Goal: Communication & Community: Connect with others

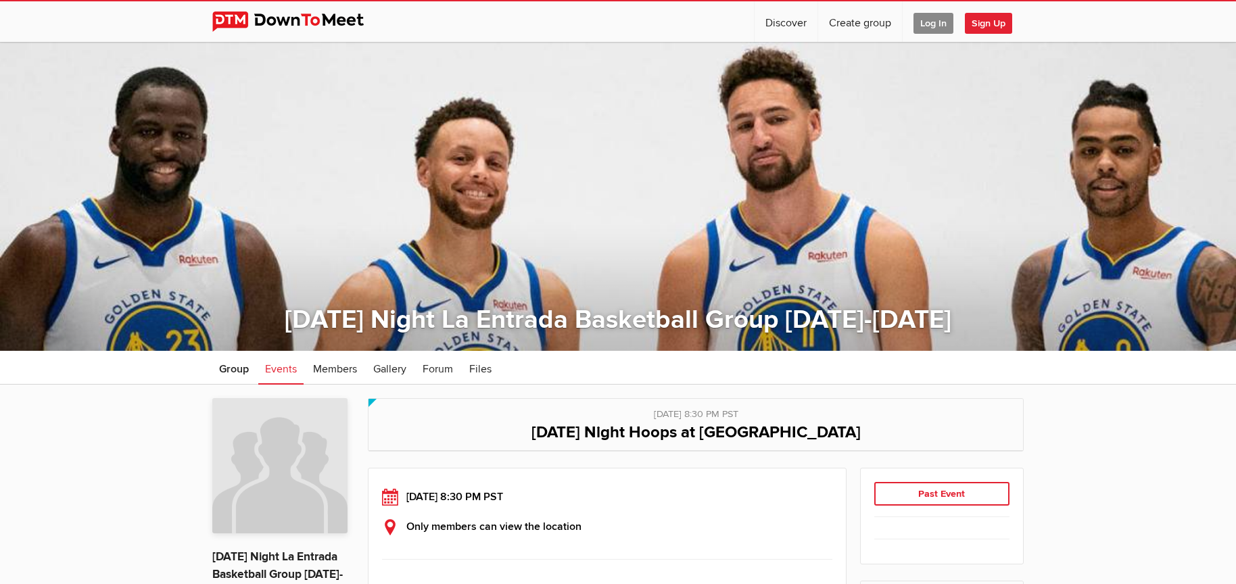
click at [928, 24] on span "Log In" at bounding box center [934, 23] width 40 height 21
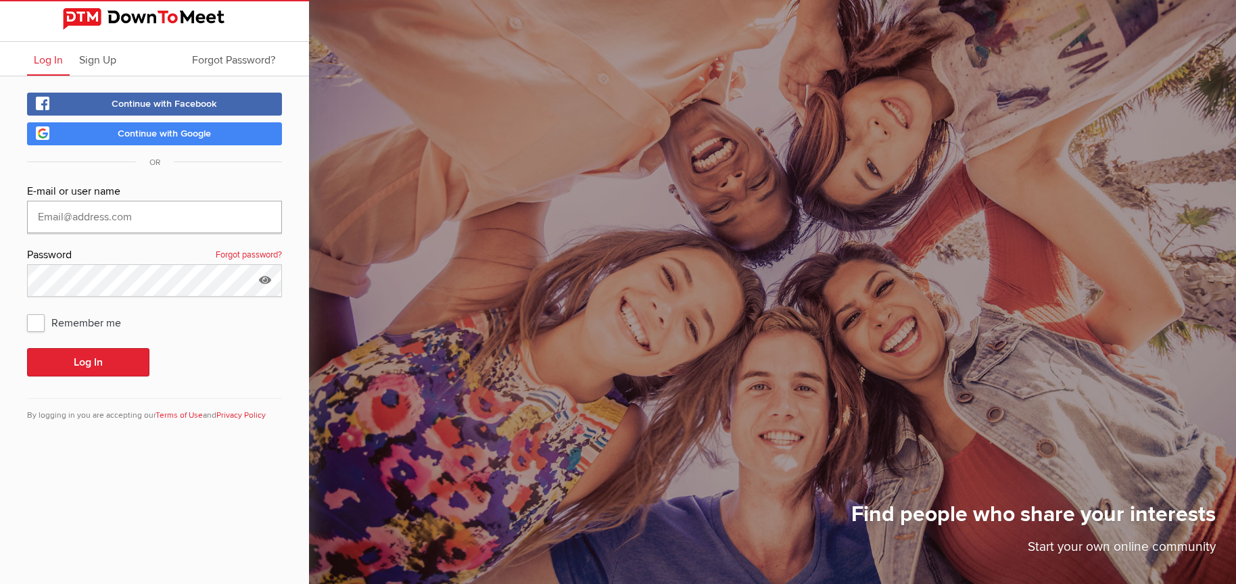
type input "[EMAIL_ADDRESS][DOMAIN_NAME]"
click at [40, 323] on span "Remember me" at bounding box center [81, 322] width 108 height 24
click at [27, 310] on input "Remember me" at bounding box center [26, 310] width 1 height 1
checkbox input "true"
click at [94, 364] on button "Log In" at bounding box center [88, 362] width 122 height 28
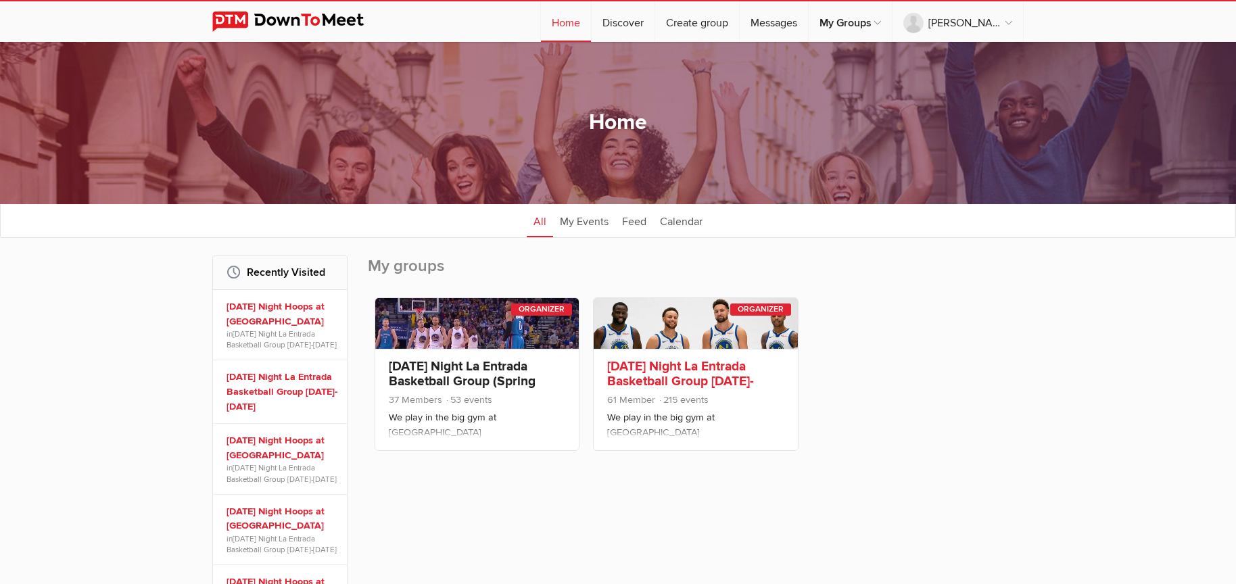
click at [680, 375] on link "[DATE] Night La Entrada Basketball Group [DATE]-[DATE]" at bounding box center [680, 381] width 147 height 46
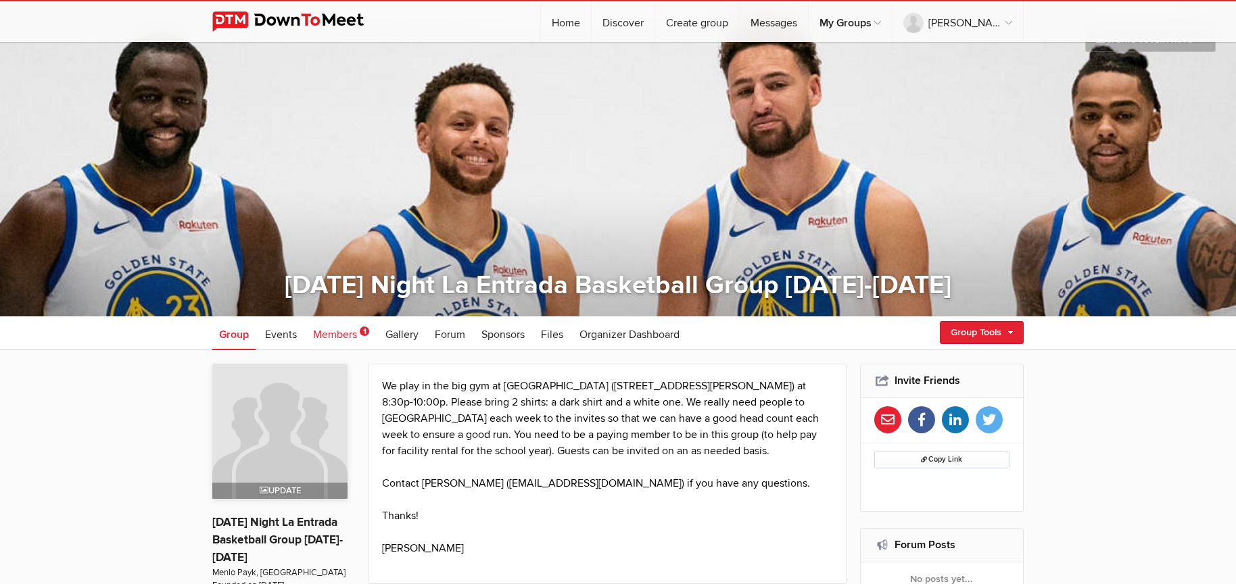
scroll to position [56, 0]
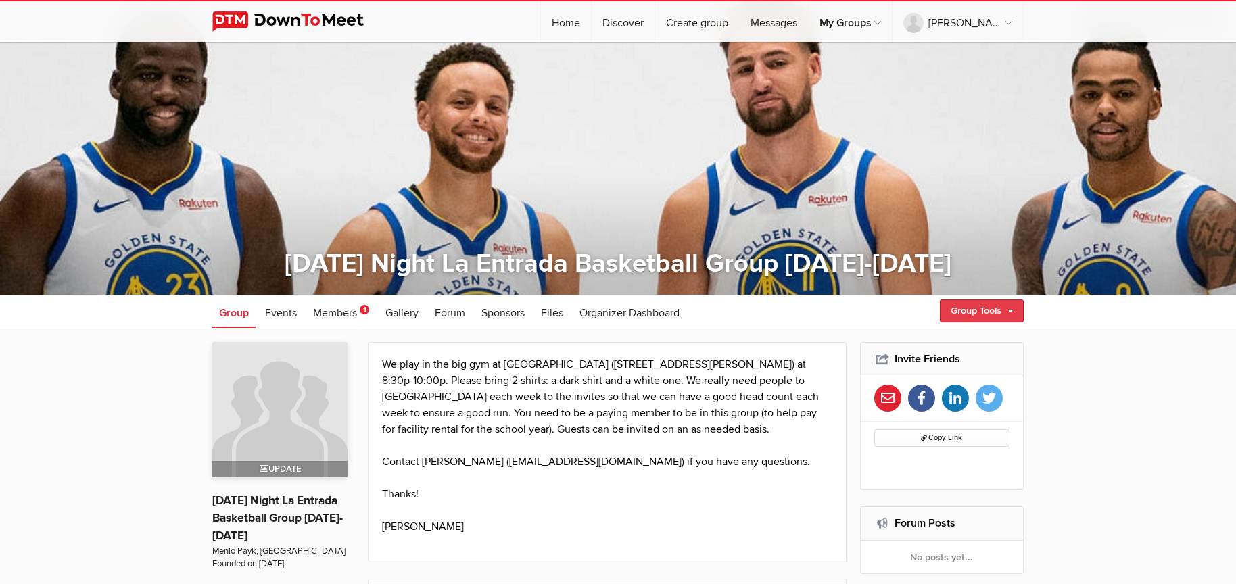
click at [988, 314] on link "Group Tools" at bounding box center [982, 311] width 84 height 23
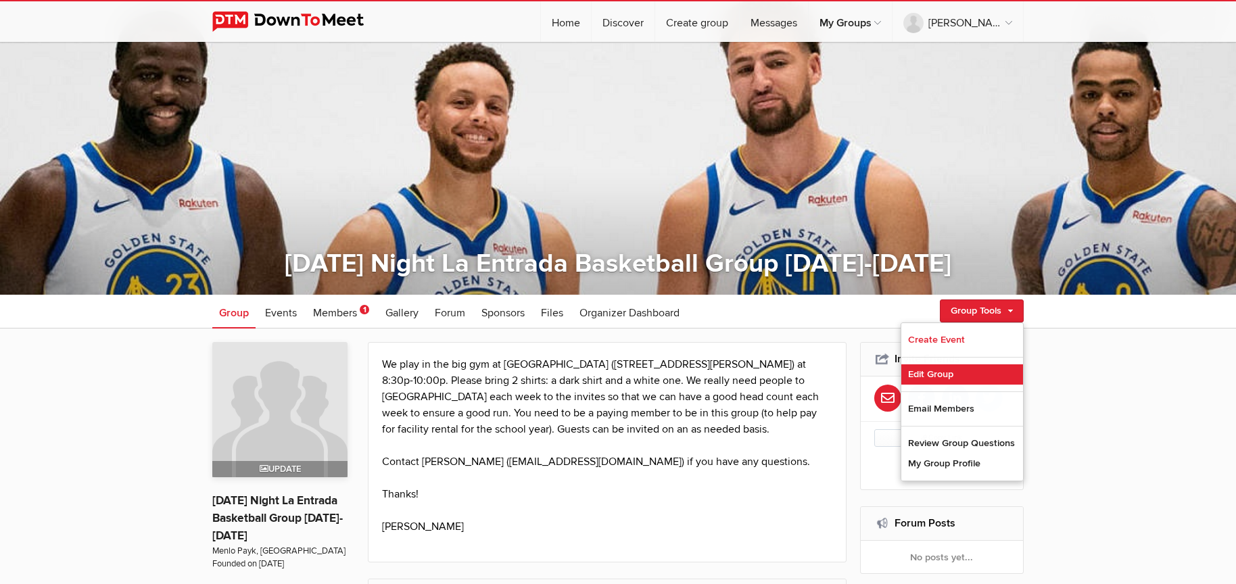
click at [914, 381] on link "Edit Group" at bounding box center [962, 374] width 122 height 20
select select "[GEOGRAPHIC_DATA]"
select select "CA"
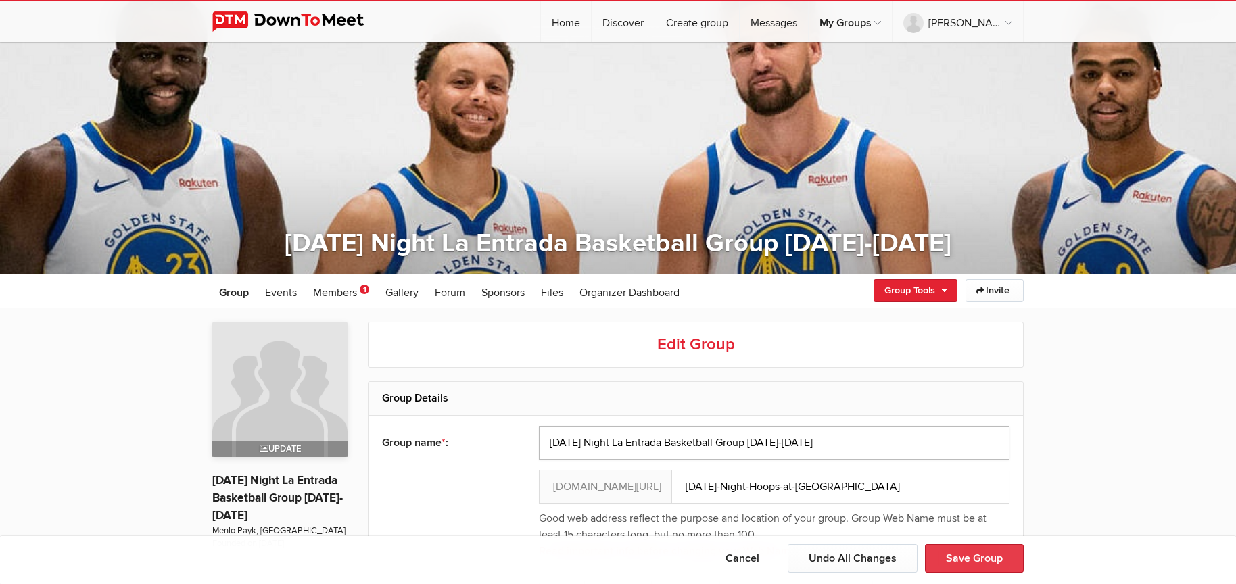
type input "[DATE] Night La Entrada Basketball Group [DATE]-[DATE]"
click at [978, 561] on button "Save Group" at bounding box center [974, 558] width 99 height 28
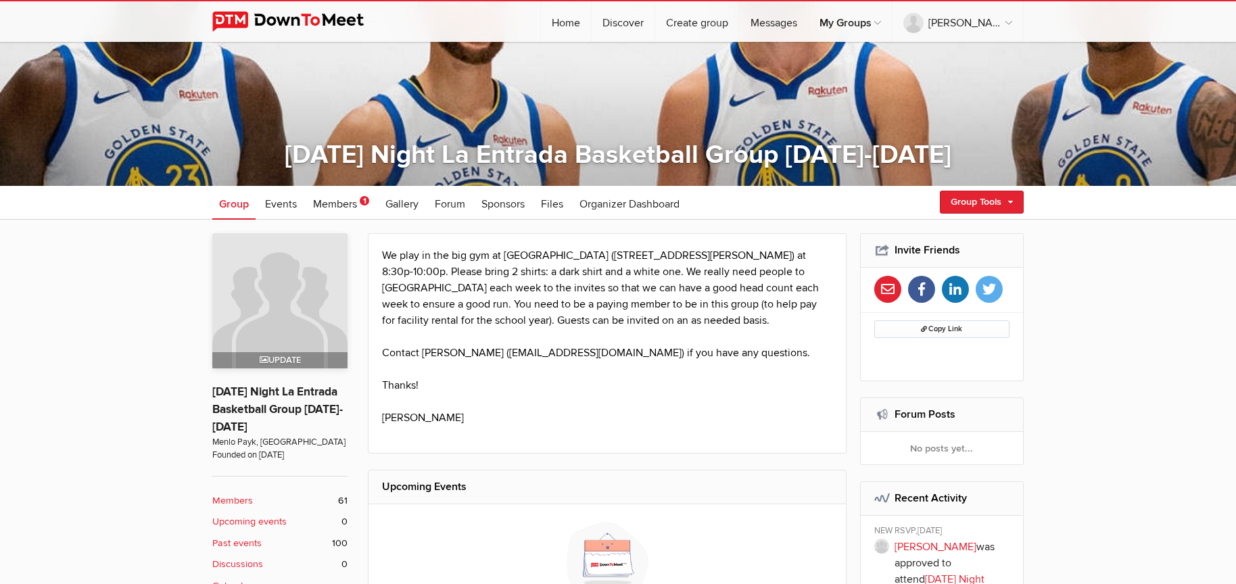
scroll to position [416, 0]
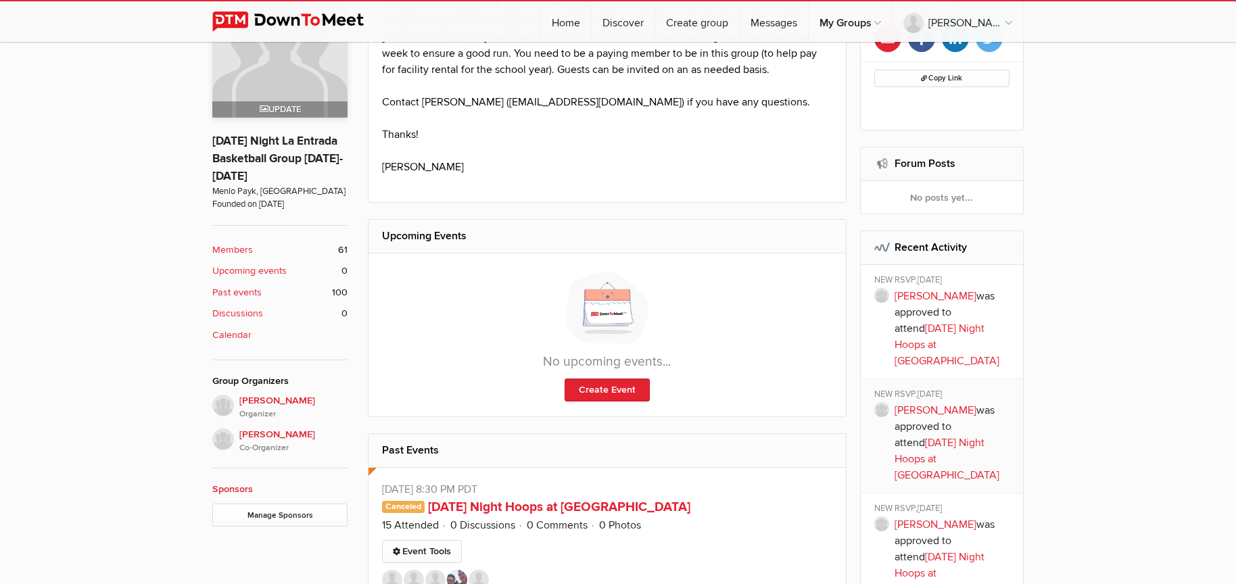
click at [240, 251] on b "Members" at bounding box center [232, 250] width 41 height 15
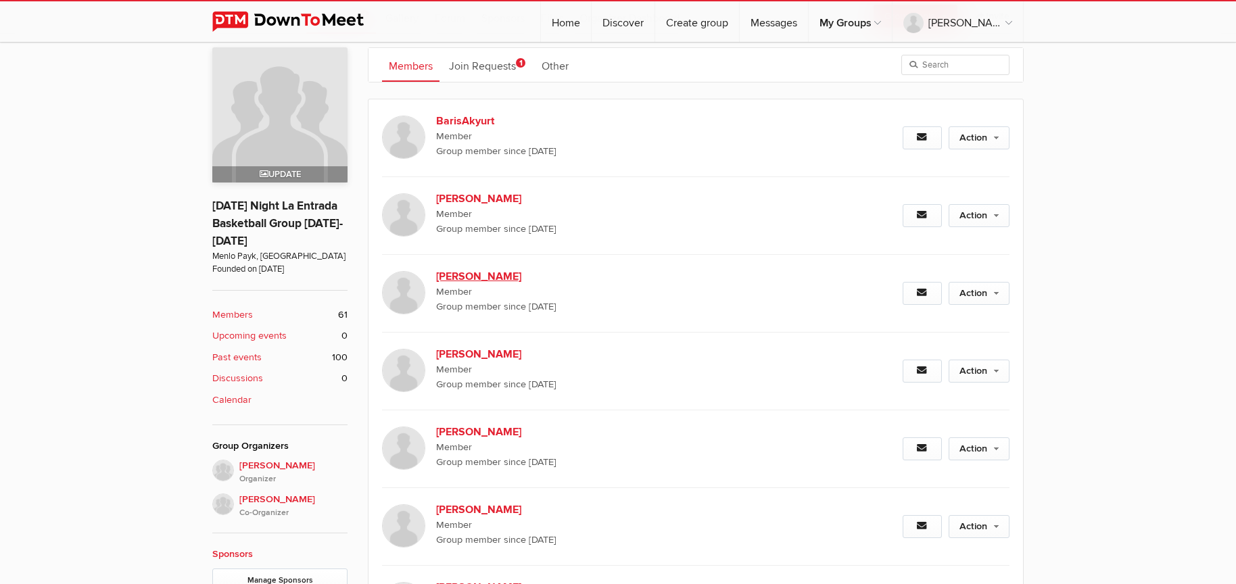
scroll to position [354, 0]
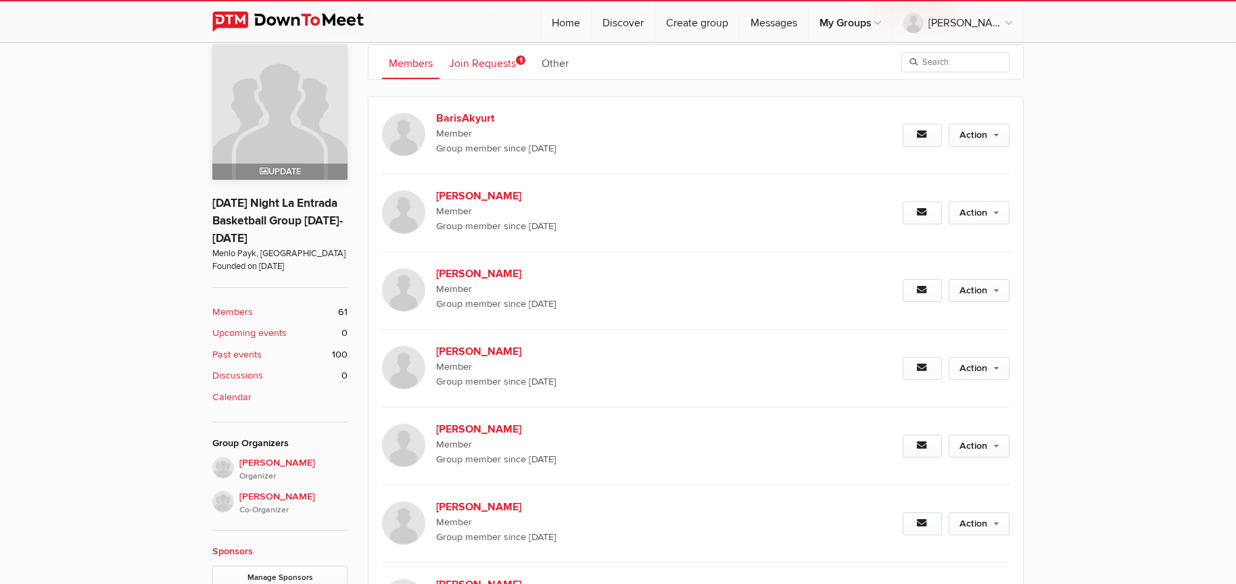
click at [511, 64] on link "Join Requests 1" at bounding box center [487, 62] width 90 height 34
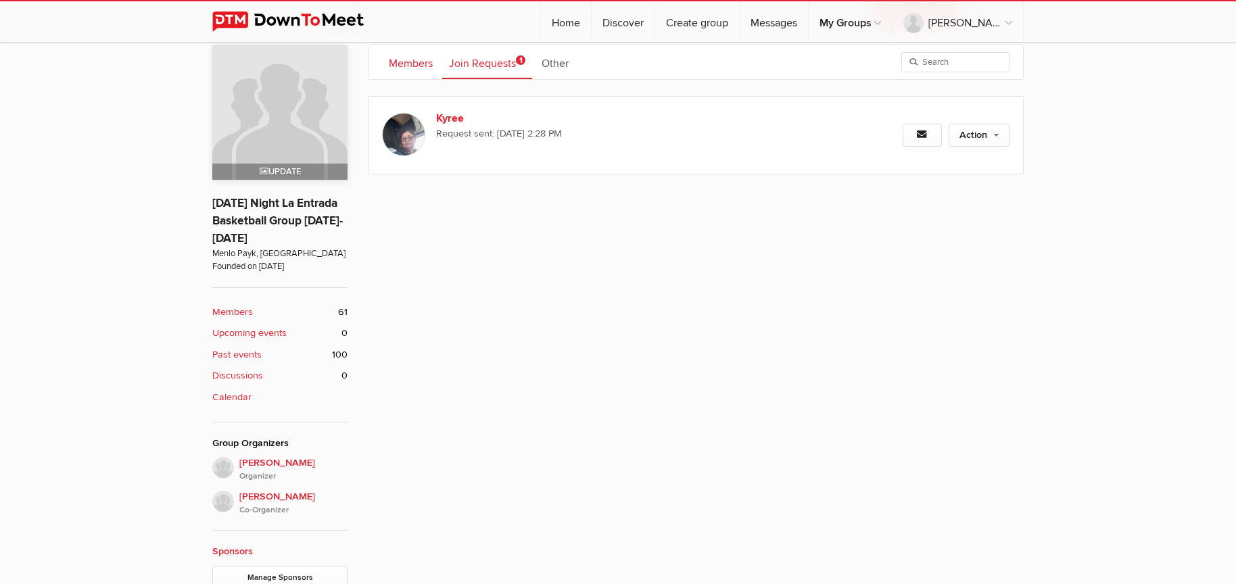
click at [407, 62] on link "Members" at bounding box center [410, 62] width 57 height 34
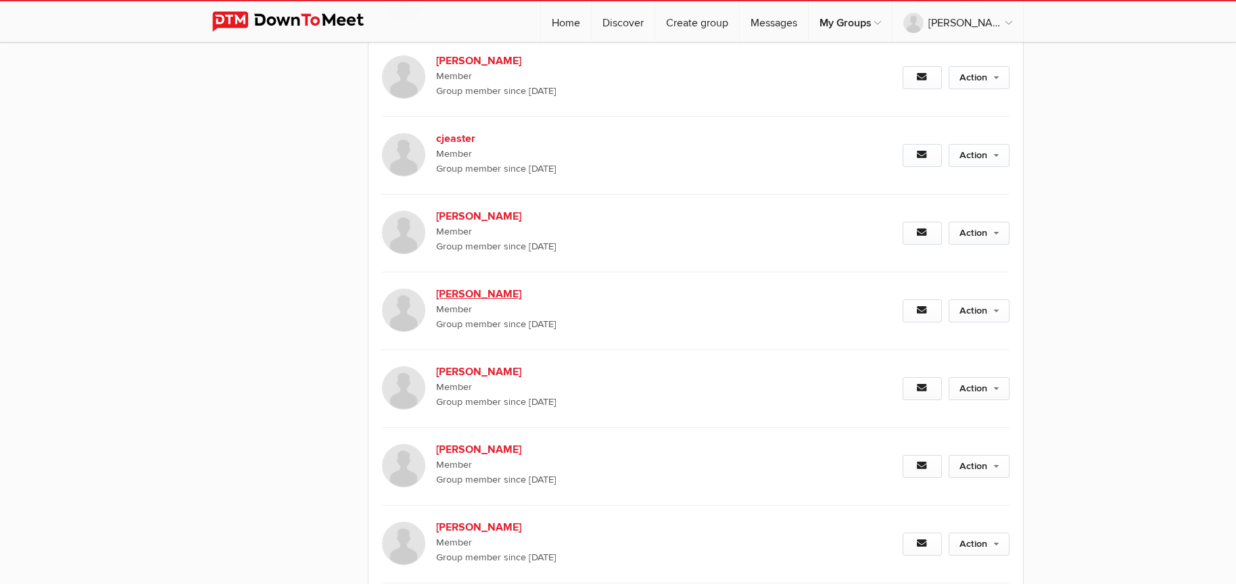
scroll to position [3080, 0]
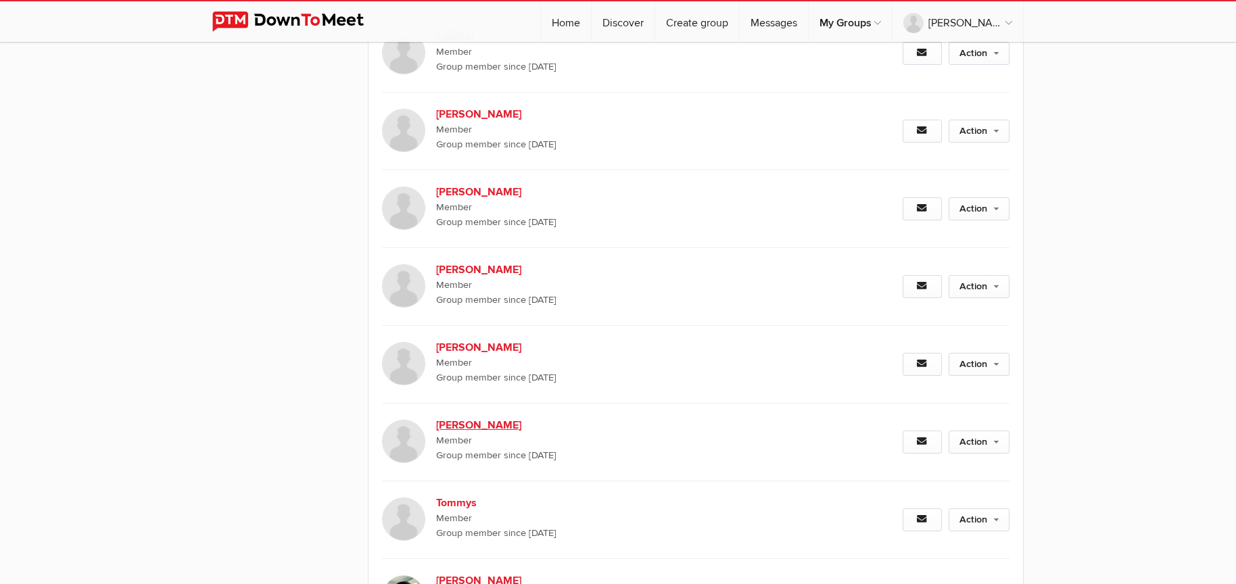
click at [475, 425] on b "[PERSON_NAME]" at bounding box center [551, 425] width 231 height 16
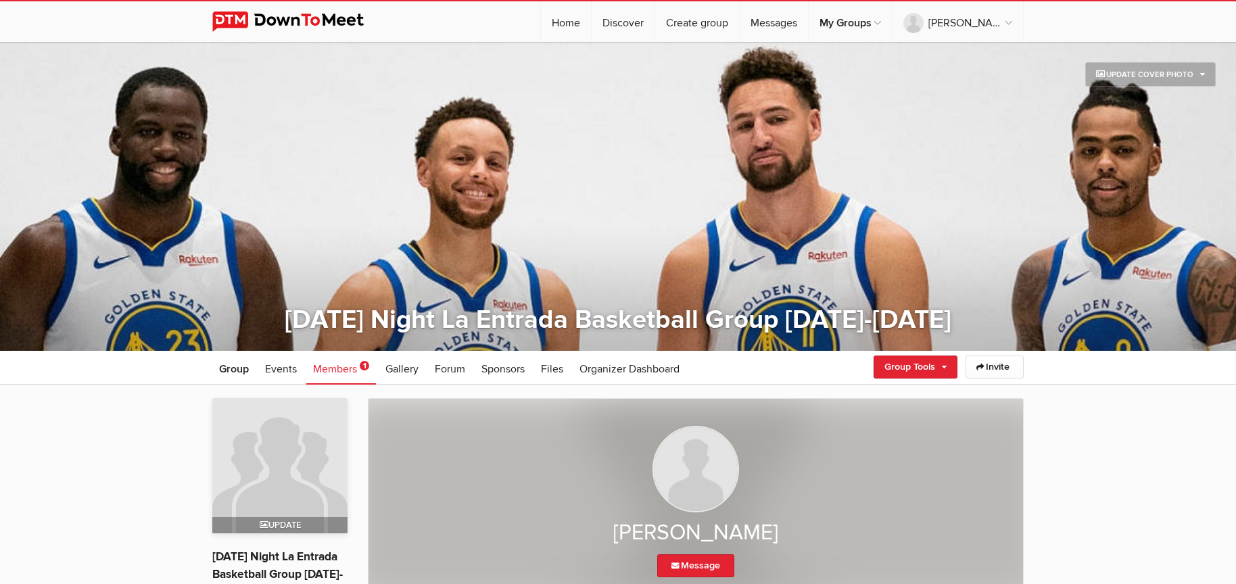
scroll to position [279, 0]
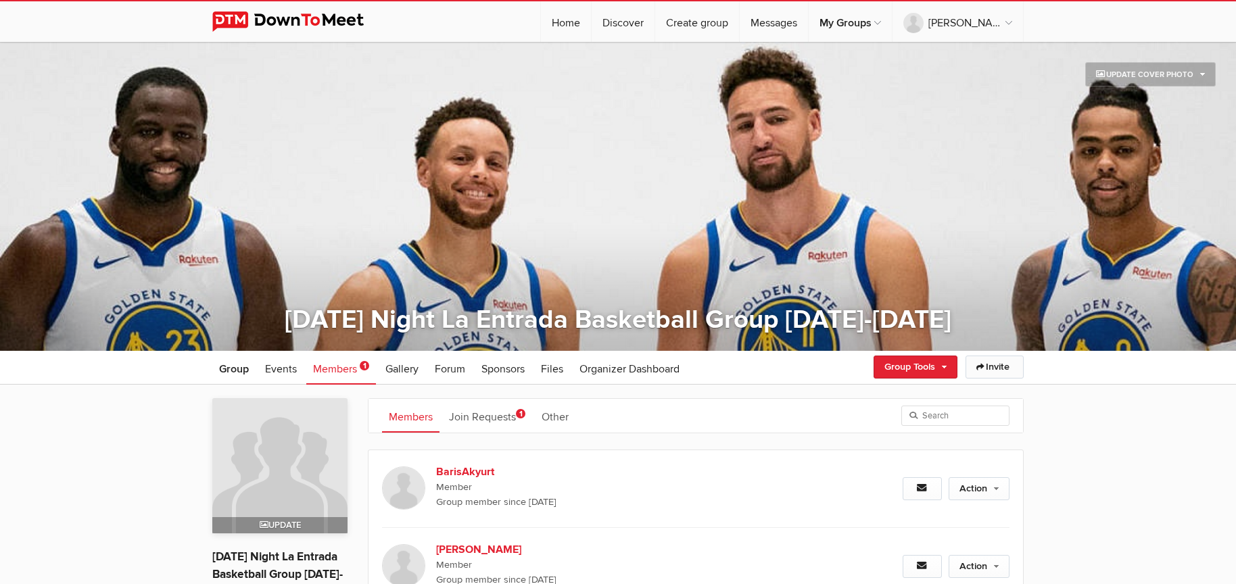
click at [1004, 360] on link "Invite" at bounding box center [995, 367] width 58 height 23
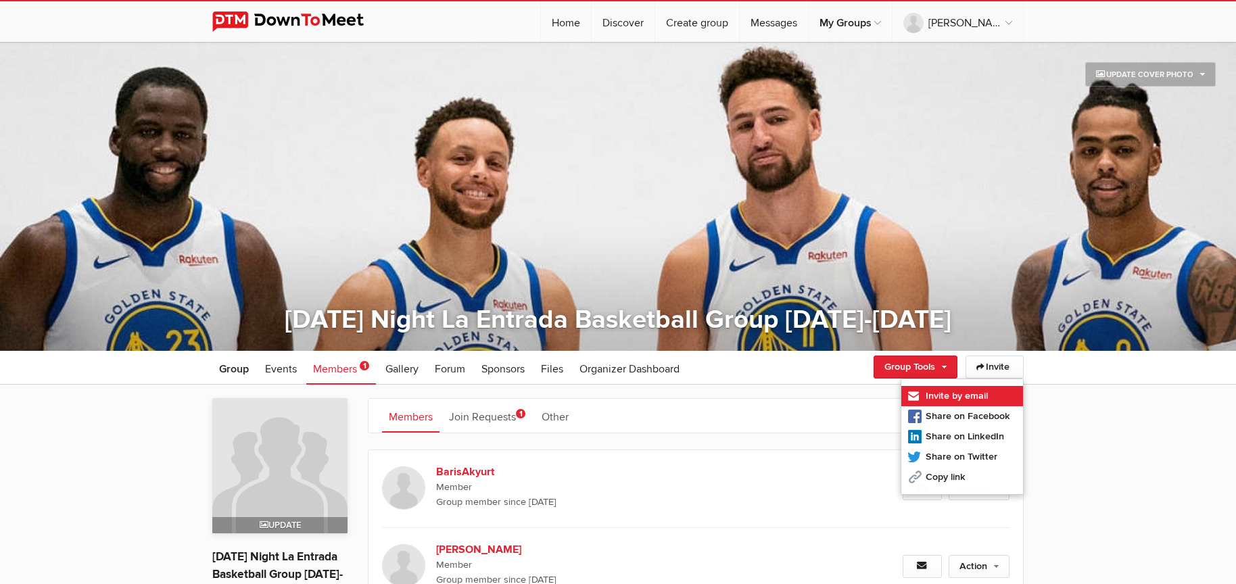
click at [972, 390] on link "Invite by email" at bounding box center [962, 396] width 122 height 20
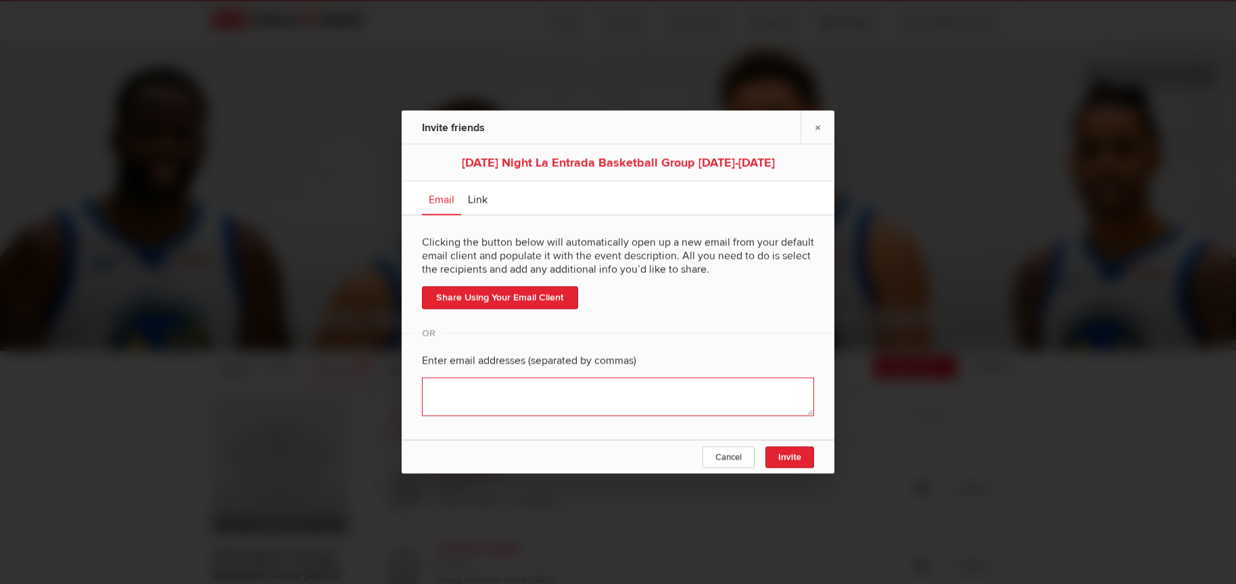
click at [470, 390] on textarea at bounding box center [618, 397] width 392 height 39
paste textarea "[EMAIL_ADDRESS][DOMAIN_NAME] [EMAIL_ADDRESS][DOMAIN_NAME] [EMAIL_ADDRESS][DOMAI…"
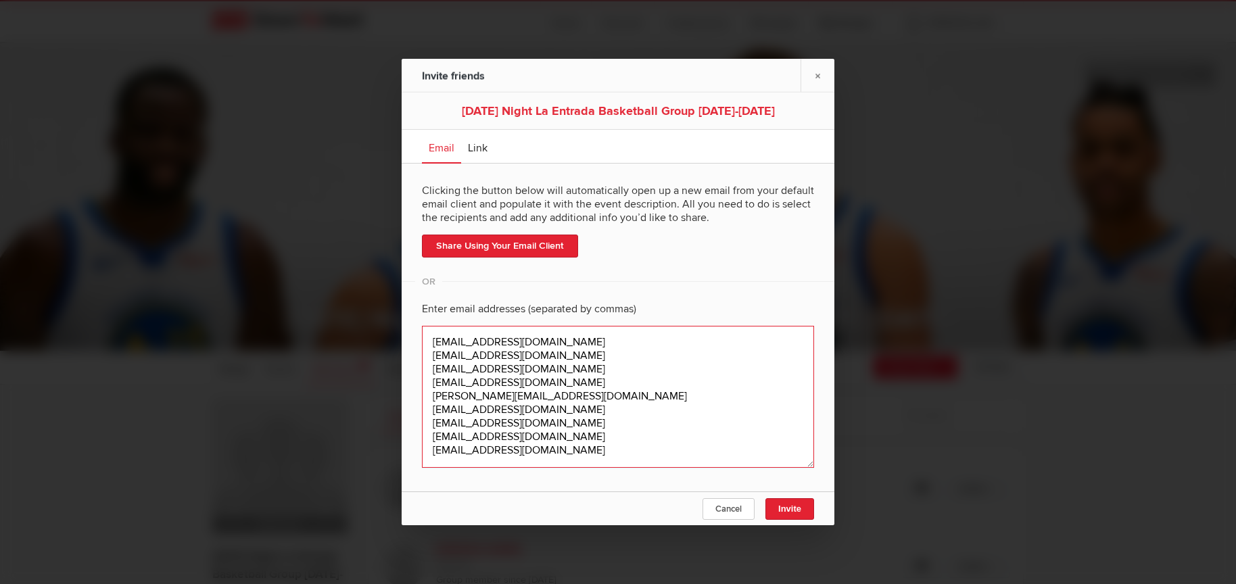
scroll to position [1, 0]
drag, startPoint x: 563, startPoint y: 369, endPoint x: 422, endPoint y: 373, distance: 140.7
click at [422, 373] on textarea at bounding box center [618, 397] width 392 height 142
drag, startPoint x: 561, startPoint y: 381, endPoint x: 423, endPoint y: 365, distance: 138.8
click at [423, 365] on textarea at bounding box center [618, 397] width 392 height 142
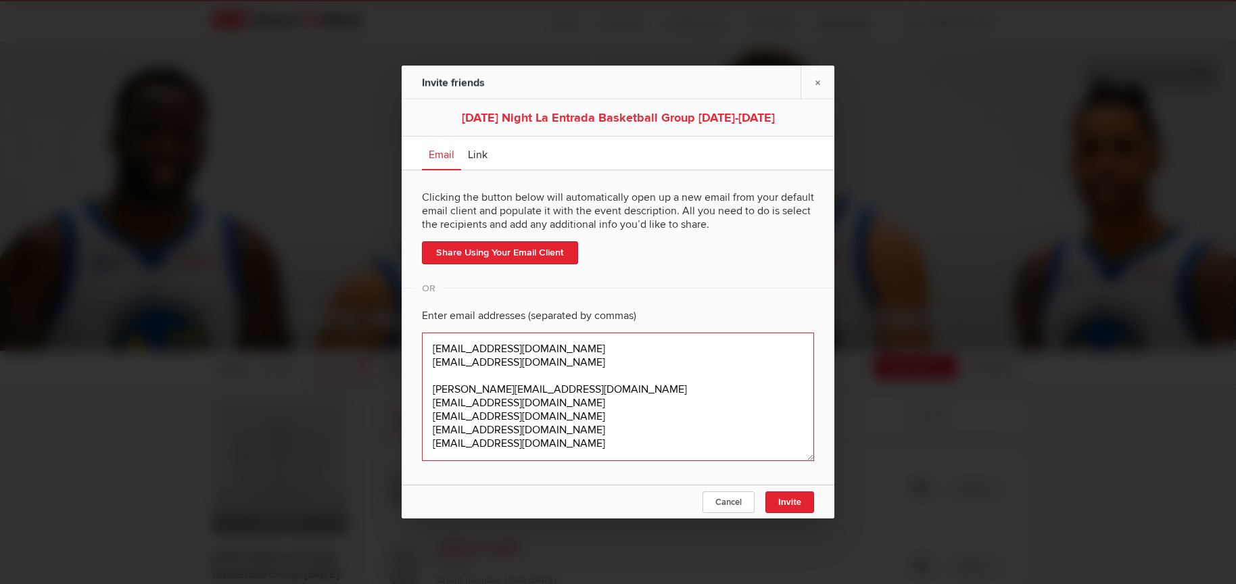
scroll to position [0, 0]
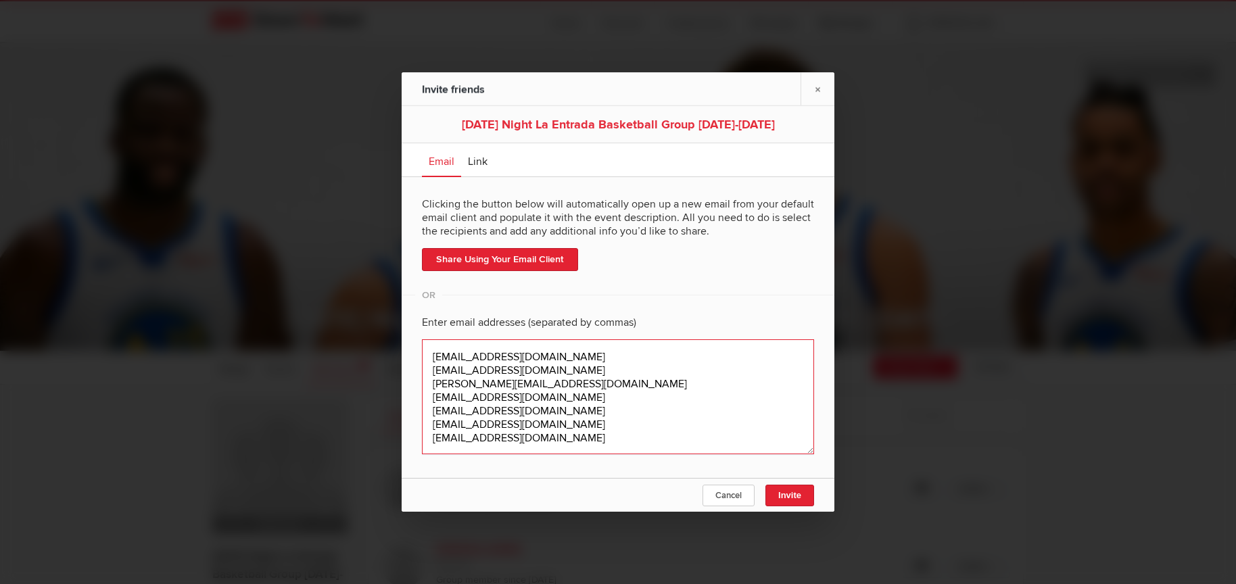
click at [434, 369] on textarea at bounding box center [618, 396] width 392 height 115
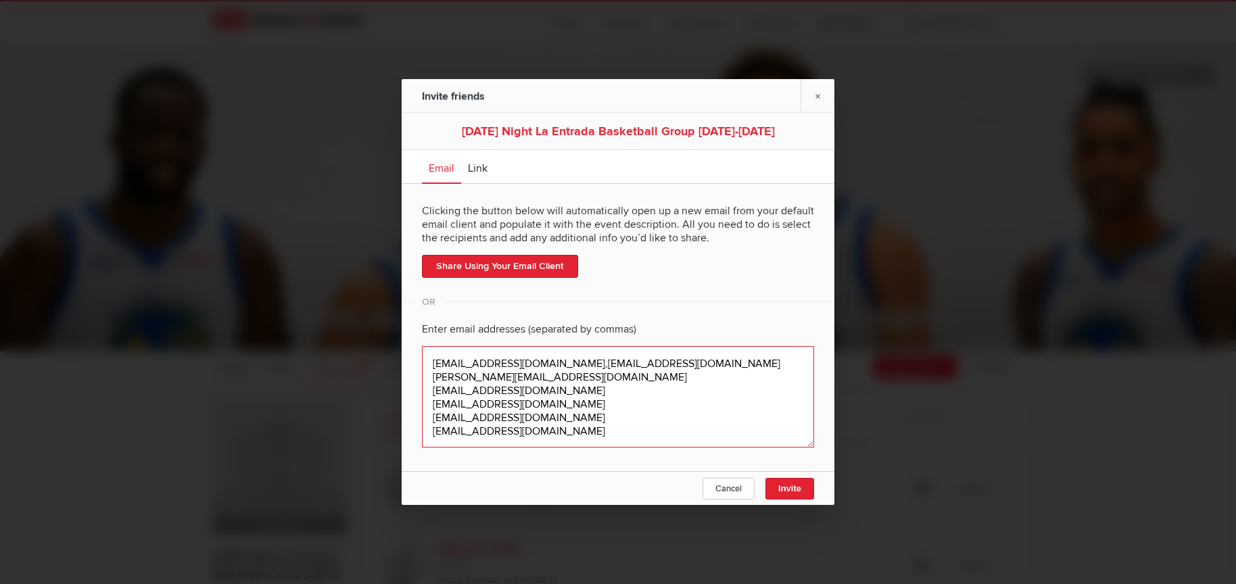
click at [433, 372] on textarea at bounding box center [618, 396] width 392 height 101
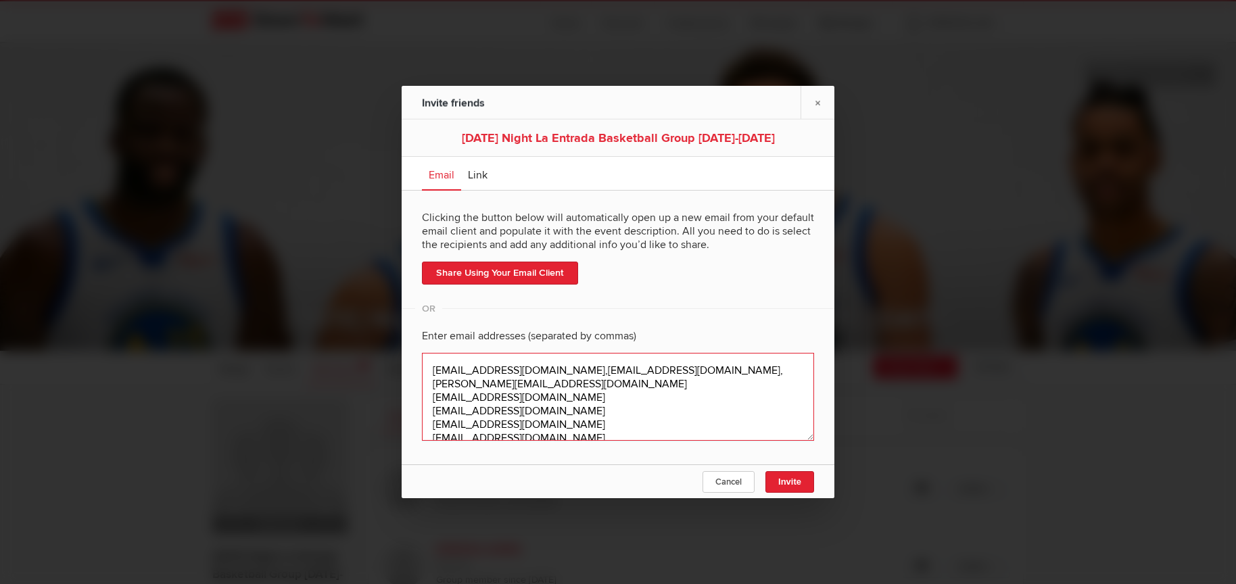
drag, startPoint x: 432, startPoint y: 385, endPoint x: 538, endPoint y: 376, distance: 106.5
click at [538, 376] on textarea at bounding box center [618, 397] width 392 height 88
click at [587, 385] on textarea at bounding box center [618, 397] width 392 height 88
drag, startPoint x: 548, startPoint y: 389, endPoint x: 424, endPoint y: 380, distance: 124.7
click at [424, 380] on textarea at bounding box center [618, 397] width 392 height 88
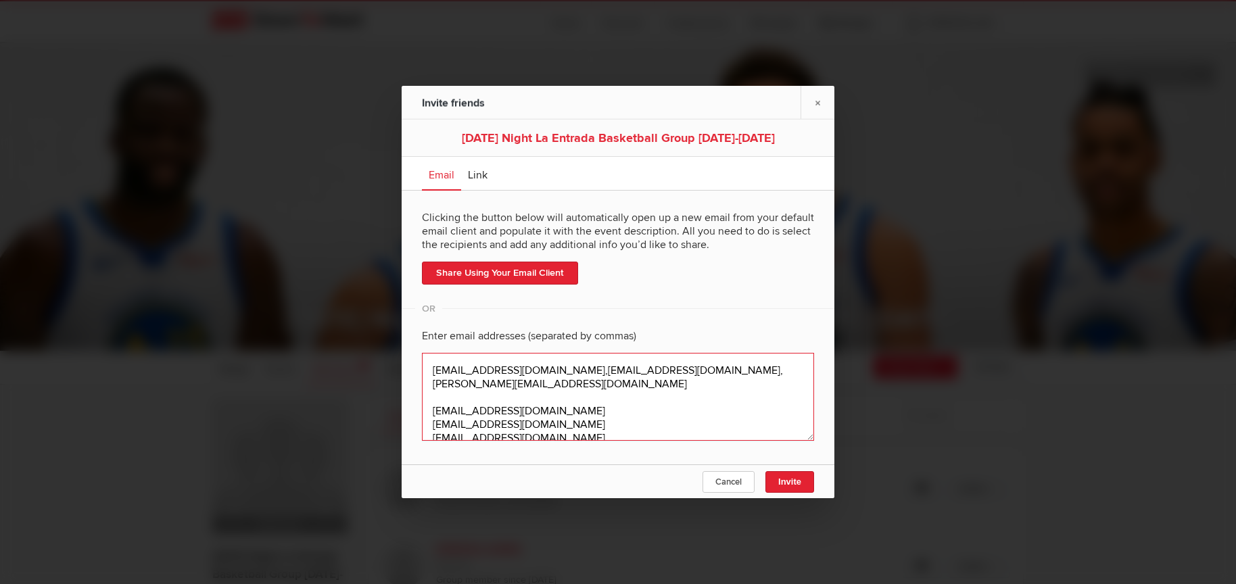
click at [431, 394] on textarea at bounding box center [618, 397] width 392 height 88
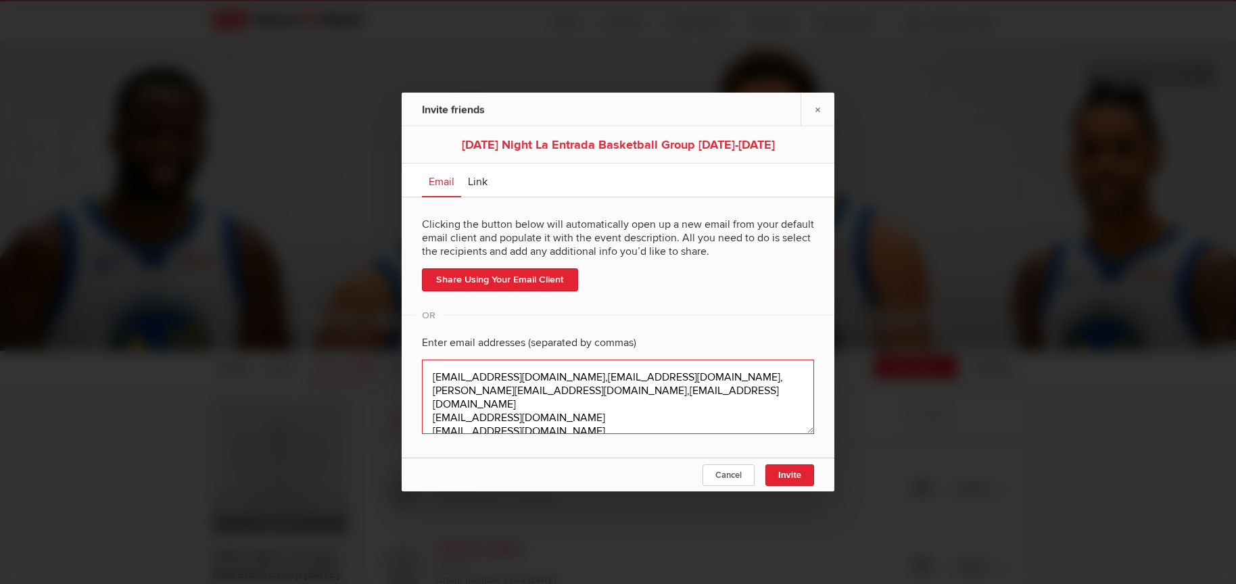
click at [434, 404] on textarea at bounding box center [618, 397] width 392 height 74
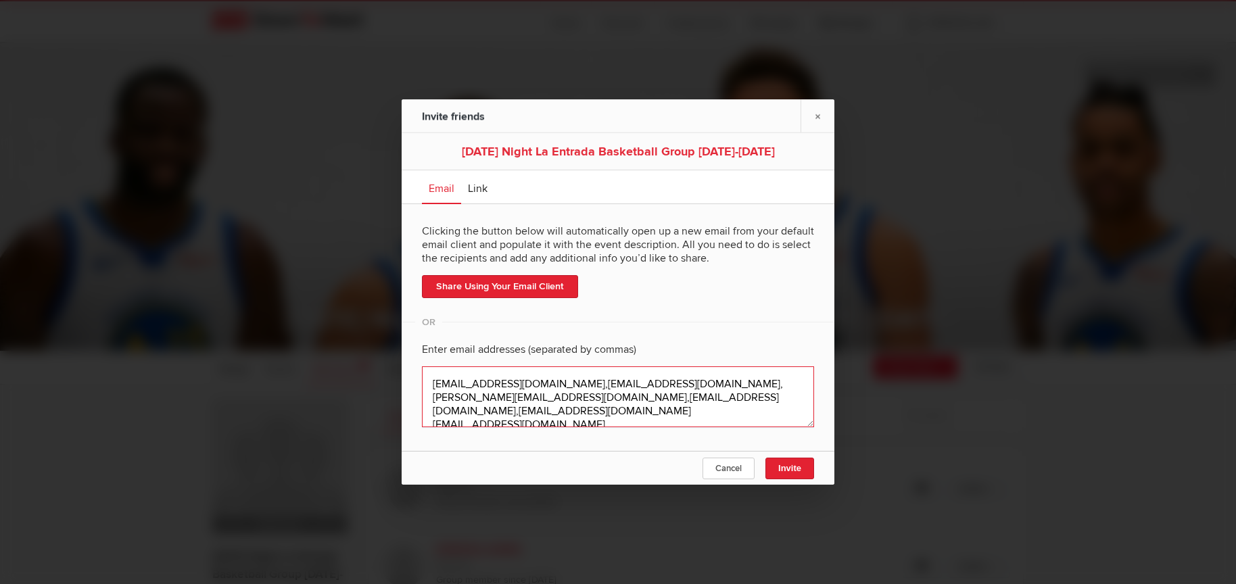
click at [431, 413] on textarea at bounding box center [618, 397] width 392 height 61
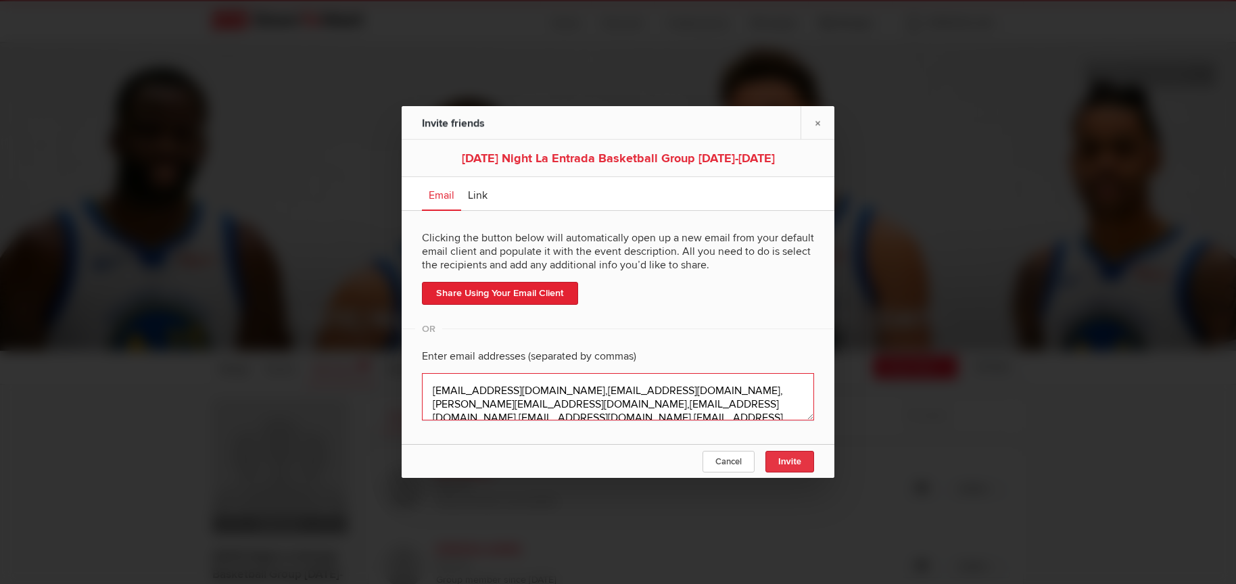
type textarea "[EMAIL_ADDRESS][DOMAIN_NAME],[EMAIL_ADDRESS][DOMAIN_NAME],[PERSON_NAME][EMAIL_A…"
click at [786, 456] on button "Invite" at bounding box center [790, 462] width 49 height 22
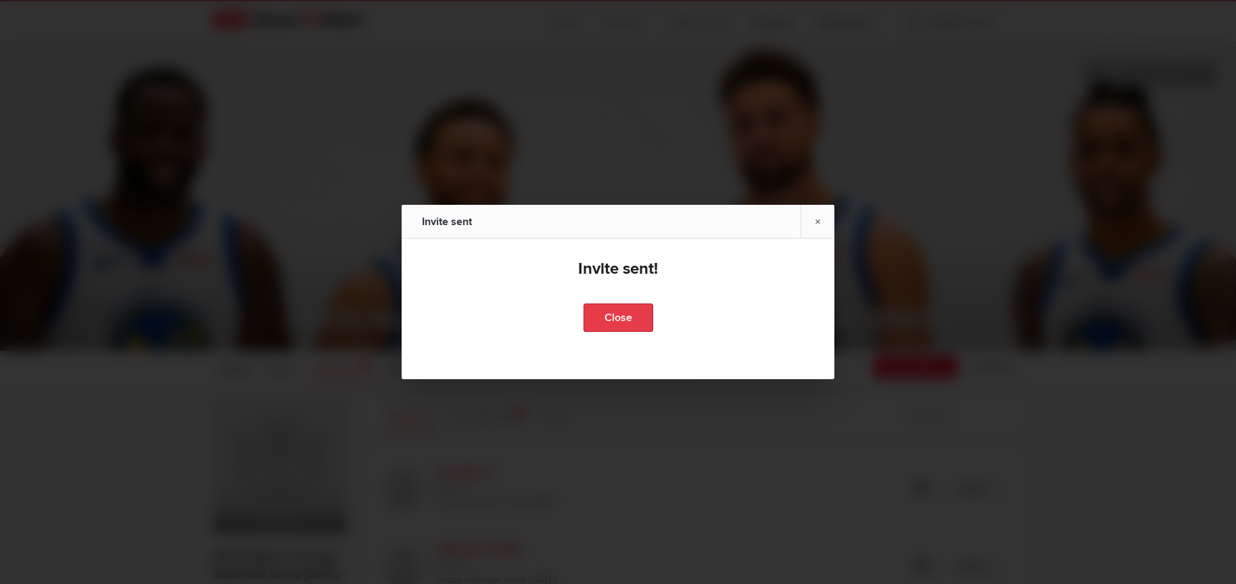
click at [609, 313] on link "Close" at bounding box center [619, 318] width 70 height 28
